Goal: Navigation & Orientation: Find specific page/section

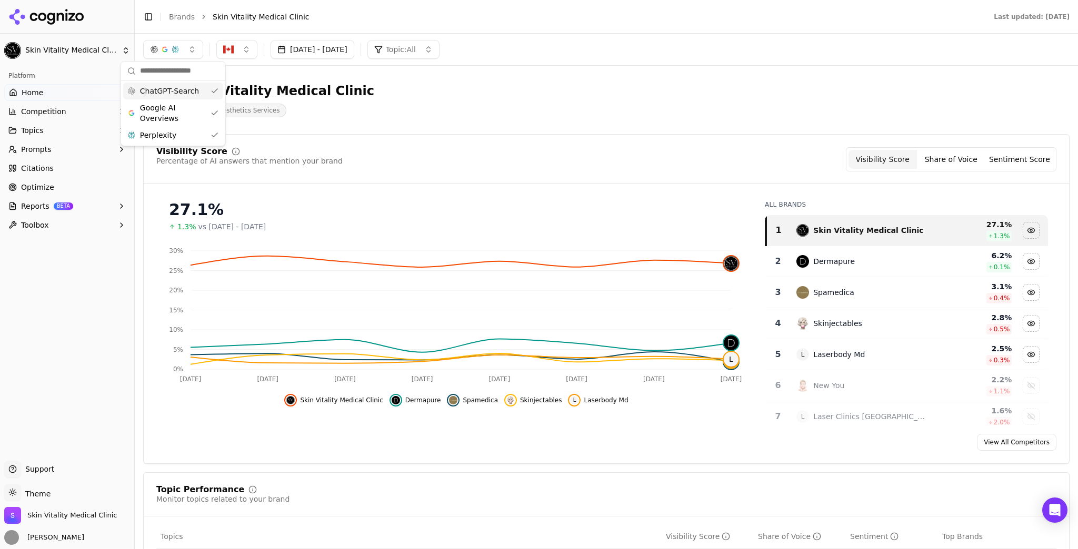
click at [413, 85] on div "Skin Vitality Medical Clinic Medical Aesthetics Services" at bounding box center [378, 100] width 471 height 35
click at [61, 177] on ul "Home Competition Topics Prompts Citations Optimize Reports BETA Toolbox" at bounding box center [67, 158] width 126 height 149
click at [62, 174] on link "Citations" at bounding box center [67, 168] width 126 height 17
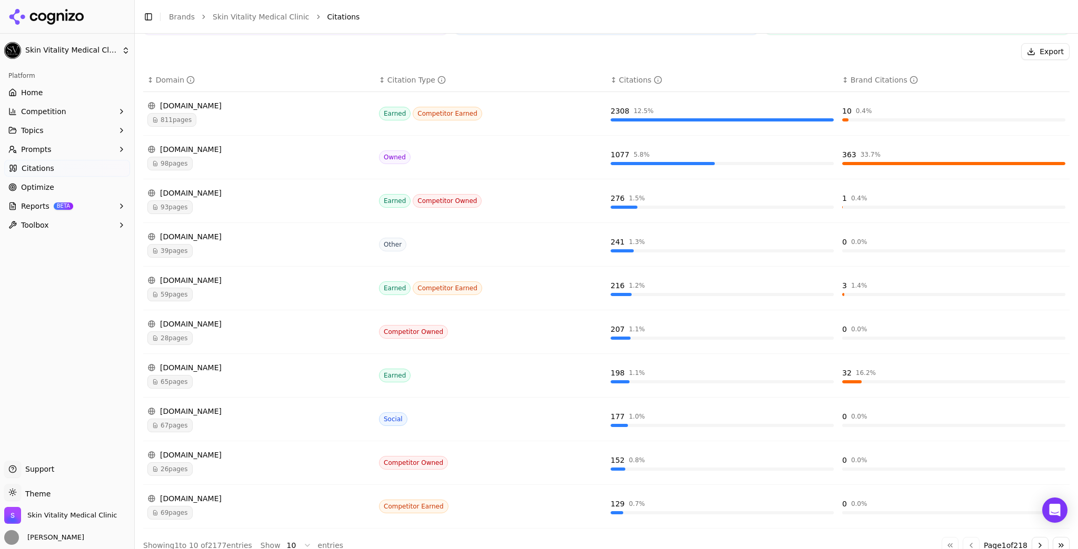
scroll to position [152, 0]
